Goal: Navigation & Orientation: Find specific page/section

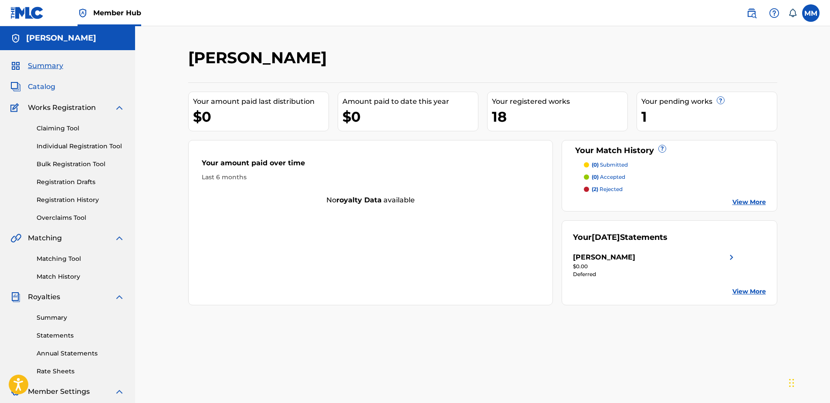
click at [48, 83] on span "Catalog" at bounding box center [41, 86] width 27 height 10
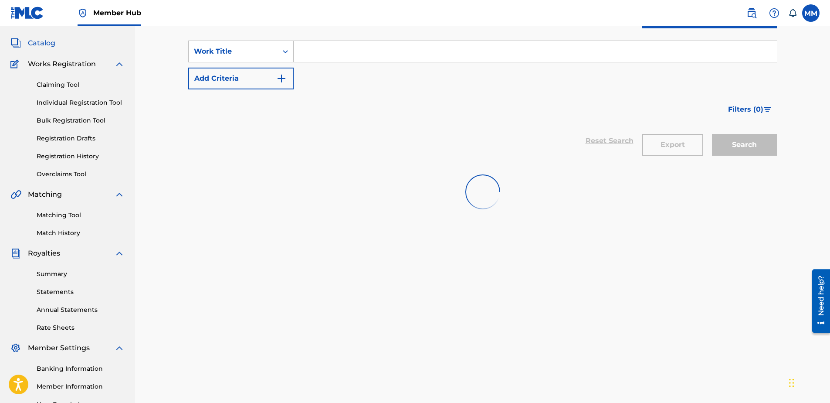
scroll to position [87, 0]
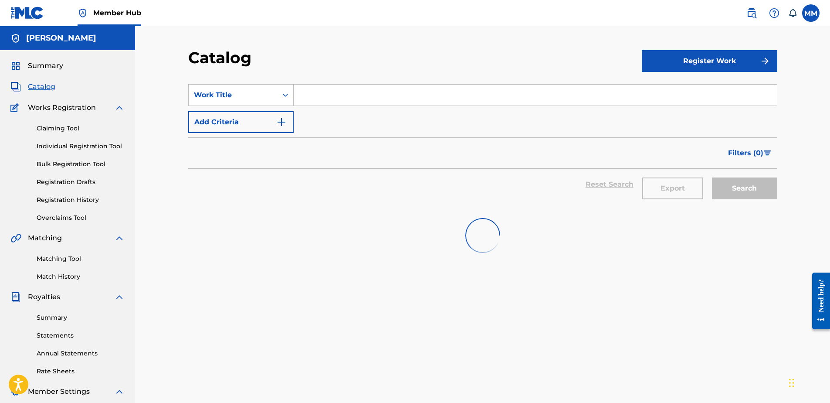
click at [31, 85] on span "Catalog" at bounding box center [41, 86] width 27 height 10
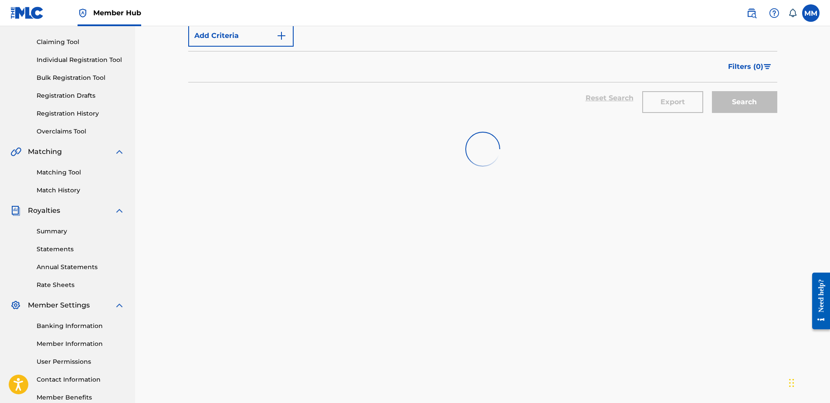
scroll to position [87, 0]
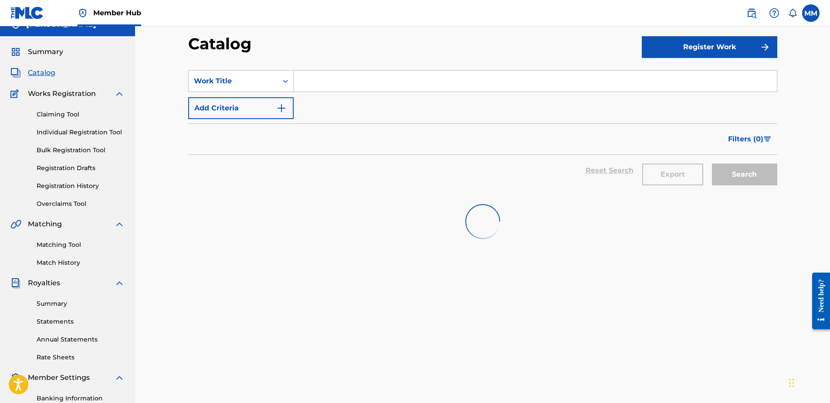
scroll to position [7, 0]
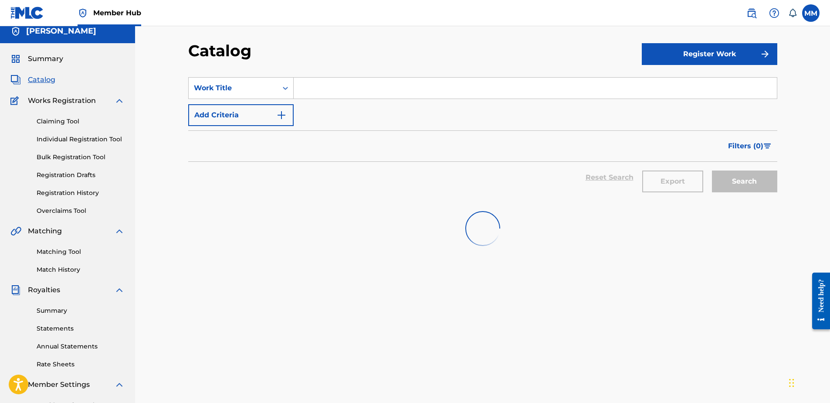
click at [45, 76] on span "Catalog" at bounding box center [41, 80] width 27 height 10
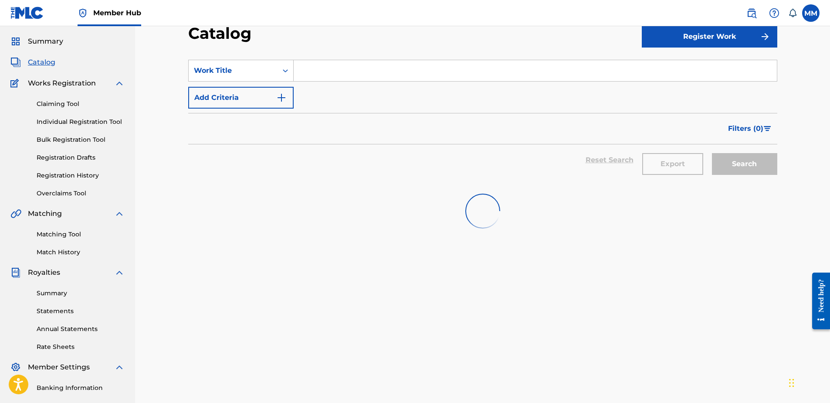
scroll to position [0, 0]
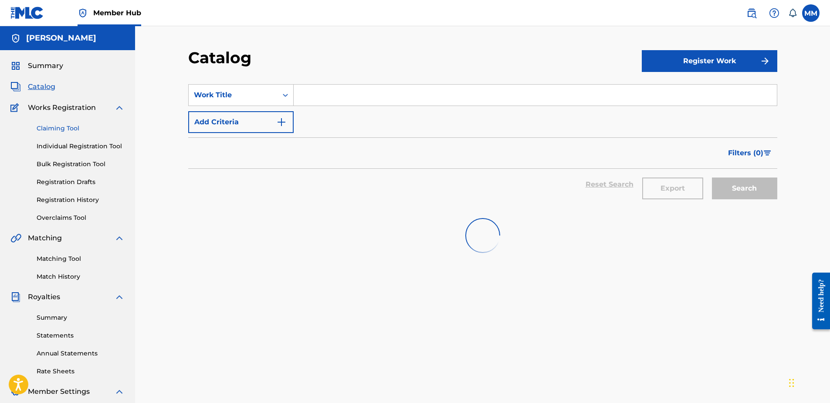
click at [54, 128] on link "Claiming Tool" at bounding box center [81, 128] width 88 height 9
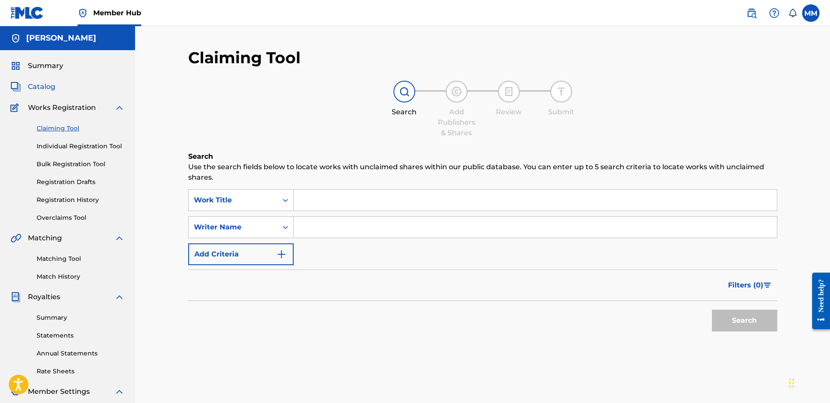
click at [32, 83] on span "Catalog" at bounding box center [41, 86] width 27 height 10
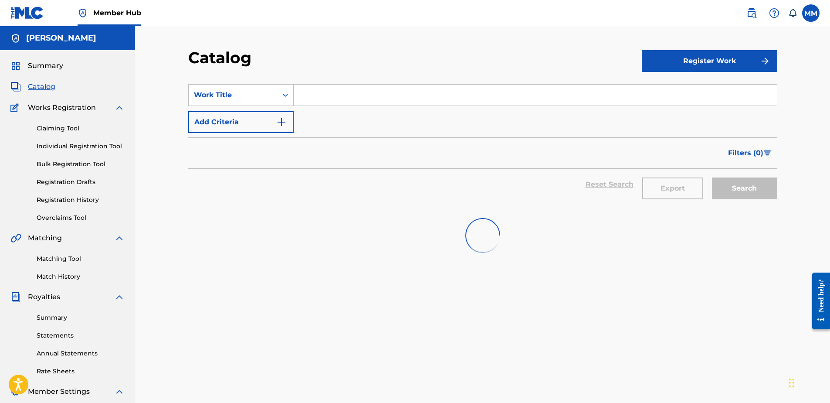
click at [662, 188] on div "Export" at bounding box center [673, 184] width 70 height 31
click at [748, 181] on div "Search" at bounding box center [743, 184] width 70 height 31
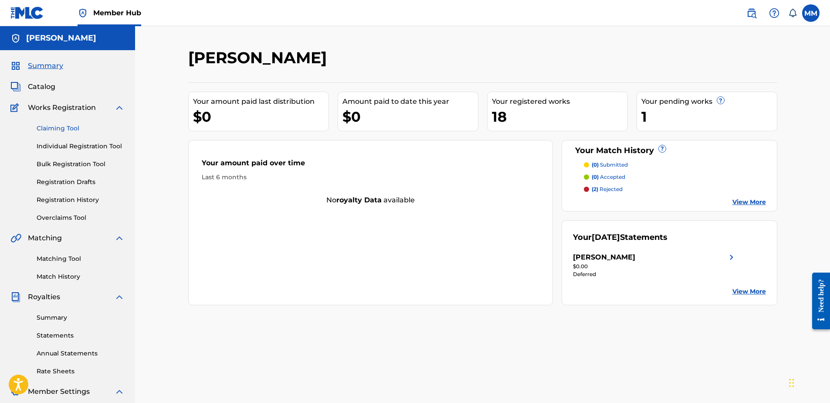
click at [57, 128] on link "Claiming Tool" at bounding box center [81, 128] width 88 height 9
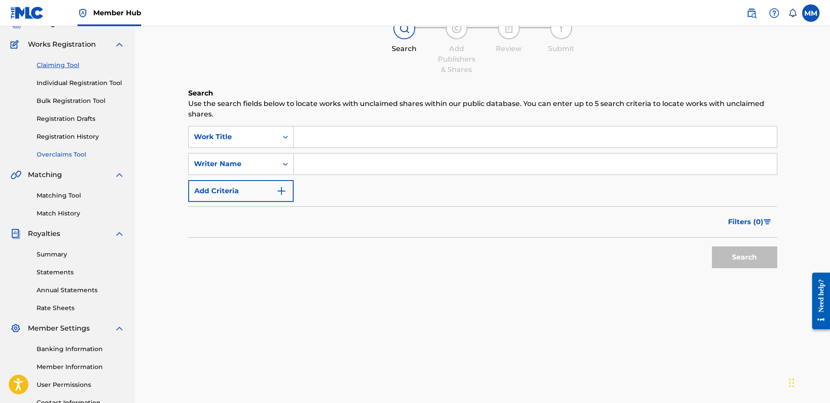
scroll to position [44, 0]
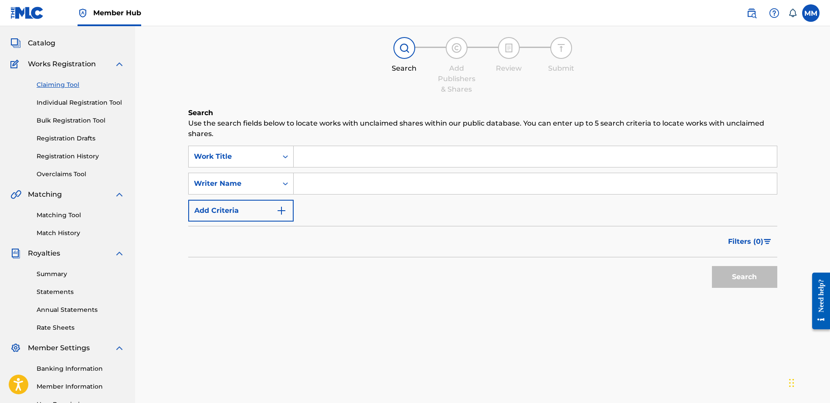
click at [58, 44] on div "Catalog" at bounding box center [67, 43] width 114 height 10
click at [40, 44] on span "Catalog" at bounding box center [41, 43] width 27 height 10
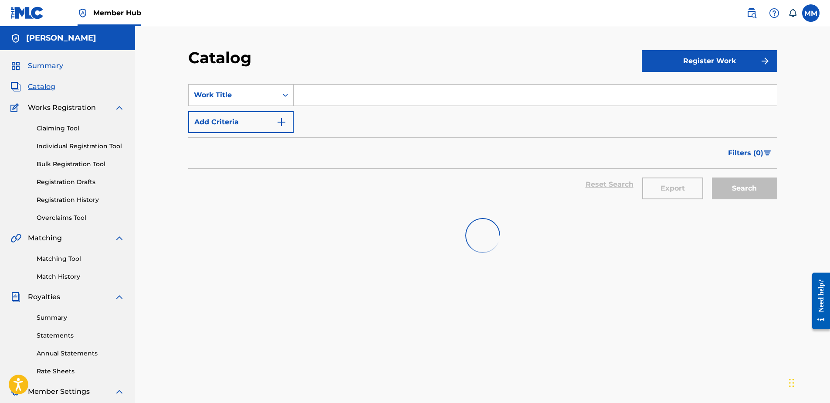
click at [48, 66] on span "Summary" at bounding box center [45, 66] width 35 height 10
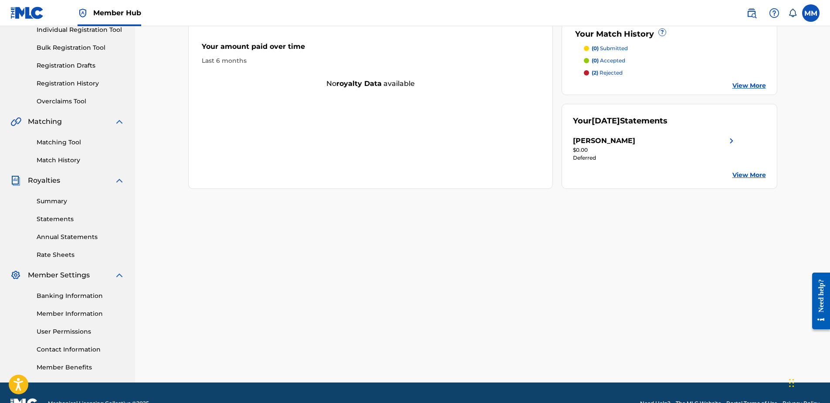
scroll to position [7, 0]
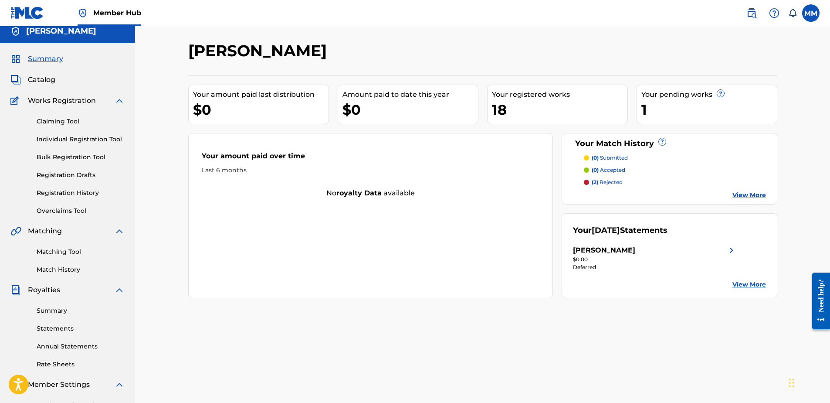
click at [75, 127] on div "Claiming Tool Individual Registration Tool Bulk Registration Tool Registration …" at bounding box center [67, 160] width 114 height 109
click at [74, 122] on link "Claiming Tool" at bounding box center [81, 121] width 88 height 9
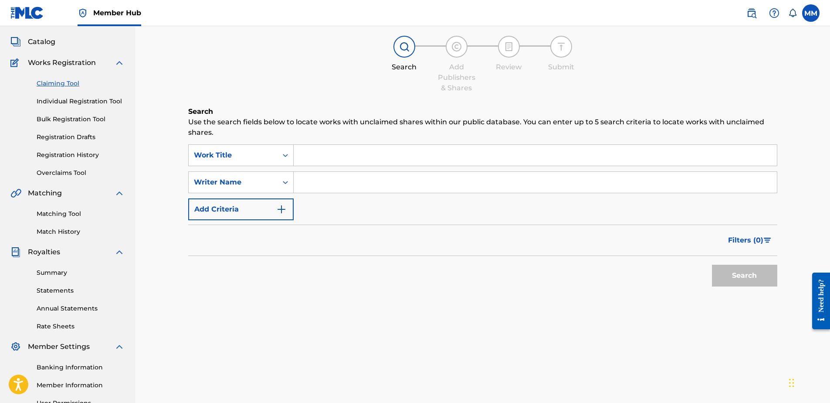
scroll to position [44, 0]
click at [52, 214] on link "Matching Tool" at bounding box center [81, 214] width 88 height 9
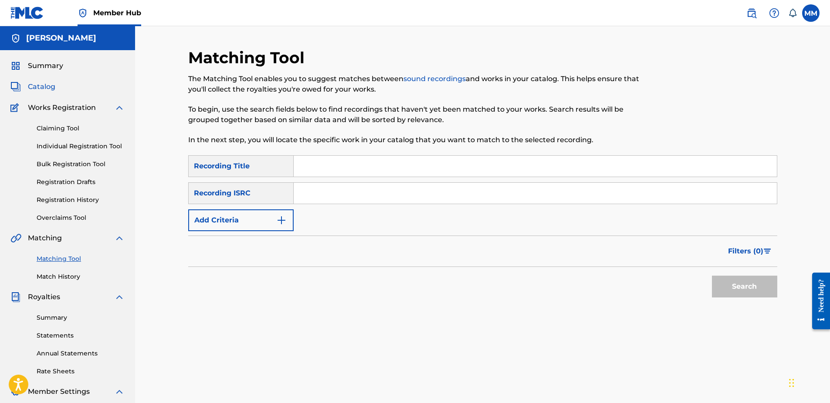
click at [51, 84] on span "Catalog" at bounding box center [41, 86] width 27 height 10
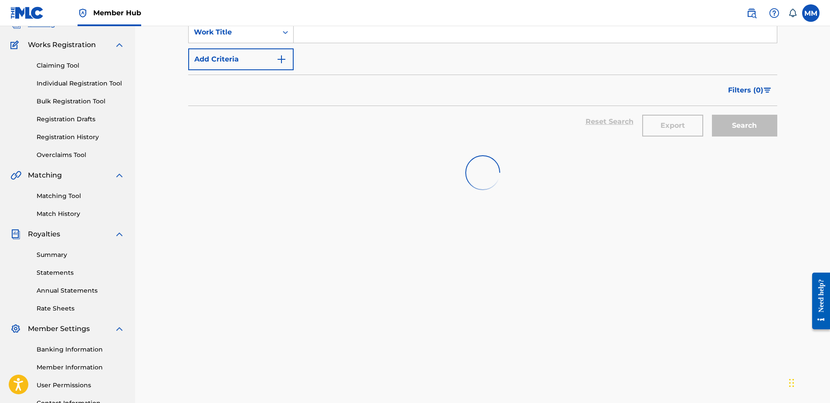
scroll to position [87, 0]
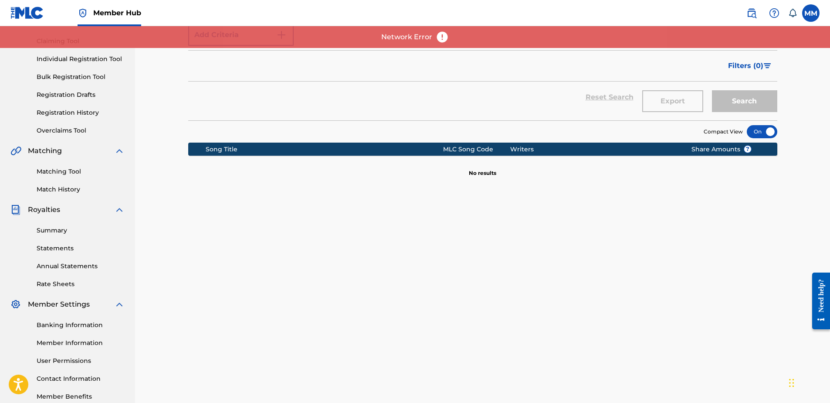
click at [444, 28] on div "Network Error" at bounding box center [415, 37] width 830 height 22
click at [444, 33] on img at bounding box center [442, 37] width 13 height 13
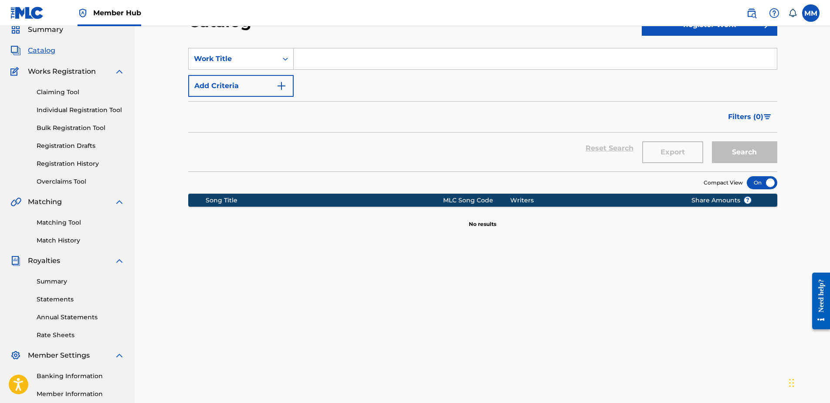
scroll to position [44, 0]
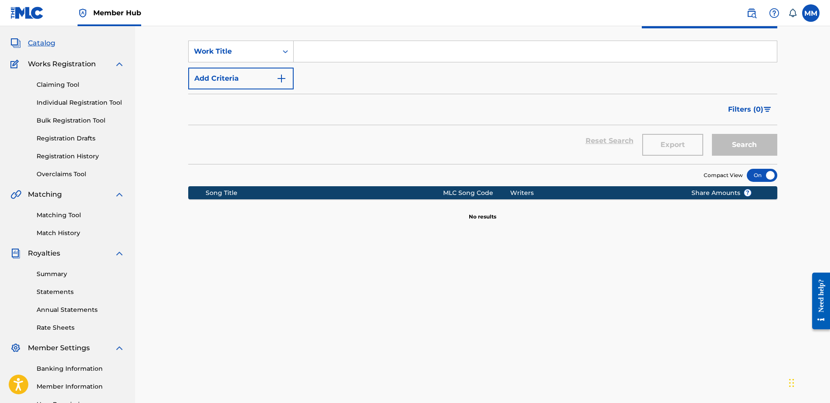
click at [46, 41] on span "Catalog" at bounding box center [41, 43] width 27 height 10
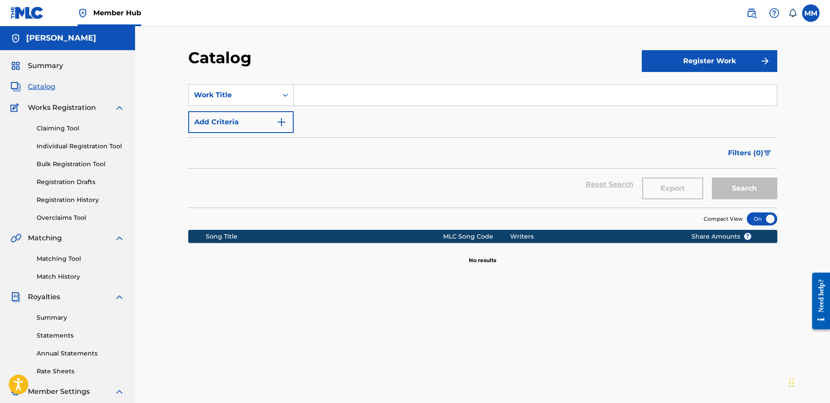
click at [45, 88] on span "Catalog" at bounding box center [41, 86] width 27 height 10
click at [44, 71] on span "Summary" at bounding box center [45, 66] width 35 height 10
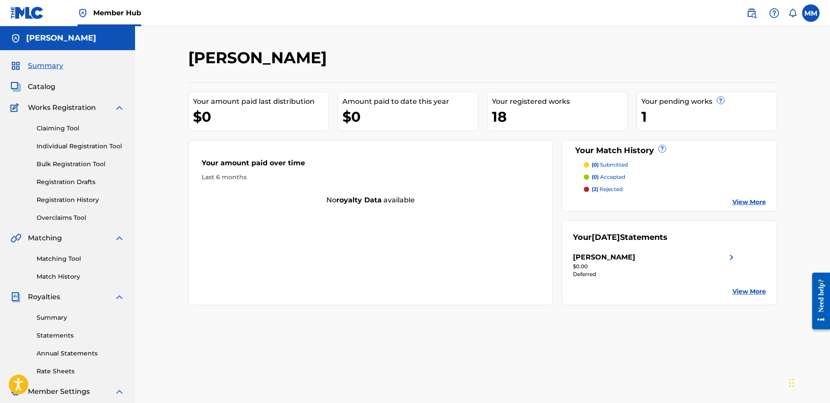
click at [47, 94] on div "Summary Catalog Works Registration Claiming Tool Individual Registration Tool B…" at bounding box center [67, 274] width 135 height 448
click at [47, 101] on div "Summary Catalog Works Registration Claiming Tool Individual Registration Tool B…" at bounding box center [67, 274] width 135 height 448
click at [42, 87] on span "Catalog" at bounding box center [41, 86] width 27 height 10
